Goal: Register for event/course

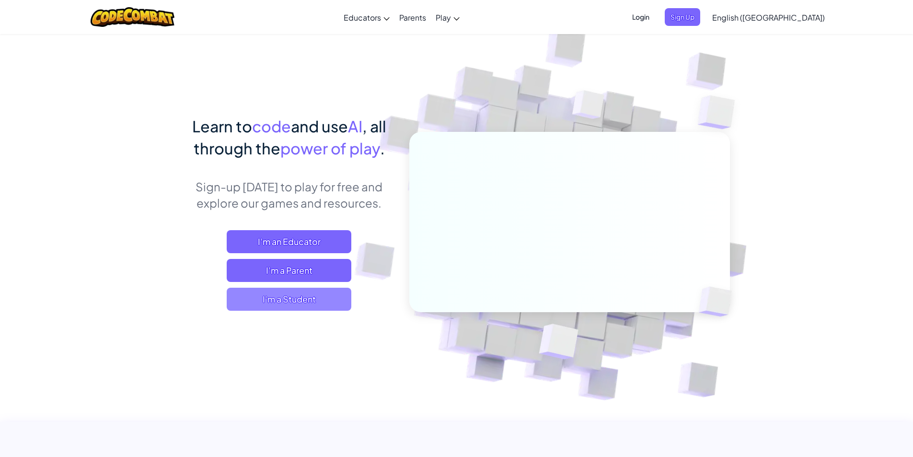
click at [316, 306] on span "I'm a Student" at bounding box center [289, 298] width 125 height 23
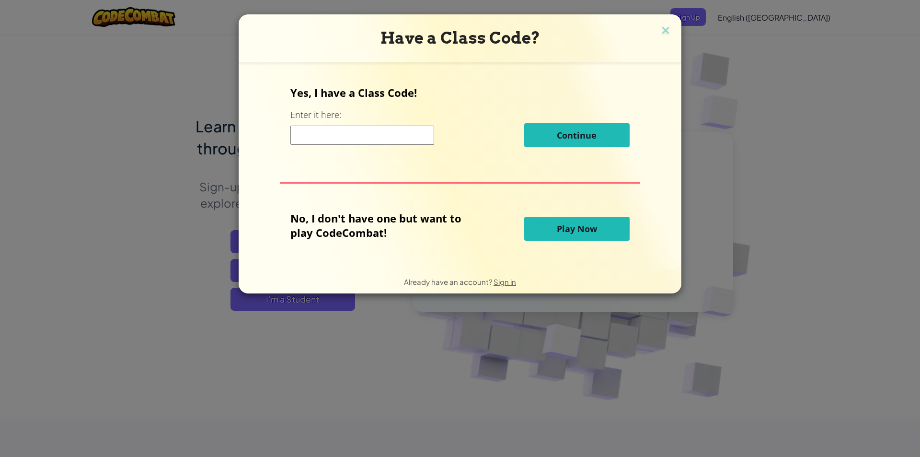
click at [533, 230] on button "Play Now" at bounding box center [576, 229] width 105 height 24
